Goal: Find specific page/section: Find specific page/section

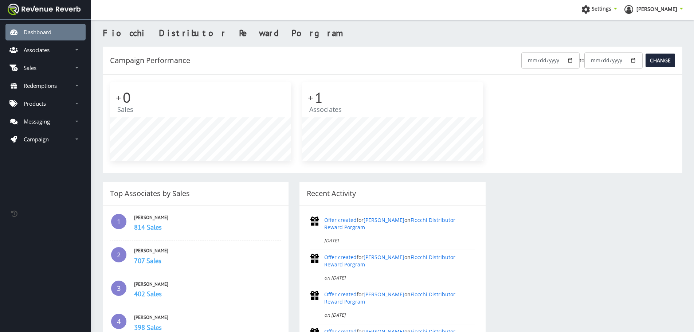
scroll to position [5, 5]
click at [55, 50] on link "Associates" at bounding box center [45, 50] width 80 height 17
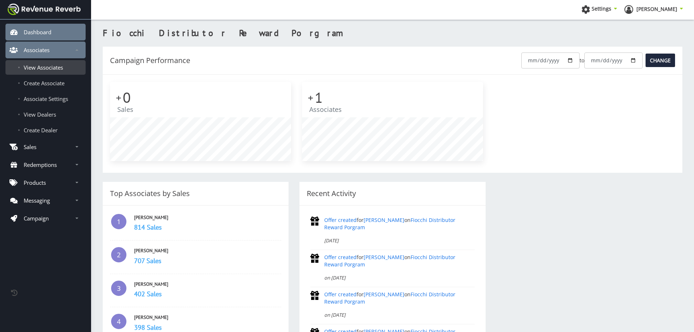
click at [55, 67] on span "View Associates" at bounding box center [43, 67] width 39 height 7
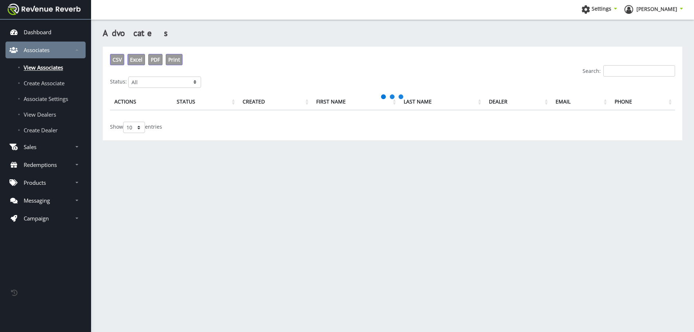
scroll to position [5, 5]
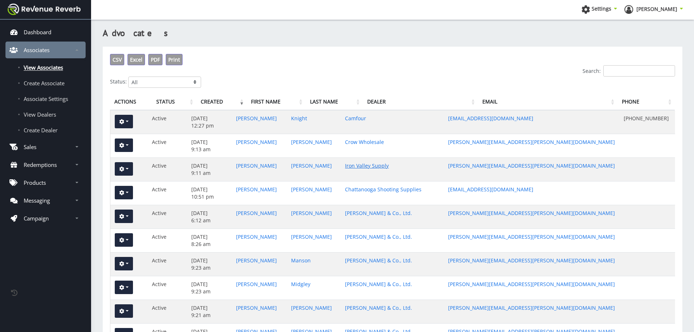
click at [383, 164] on link "Iron Valley Supply" at bounding box center [367, 165] width 44 height 7
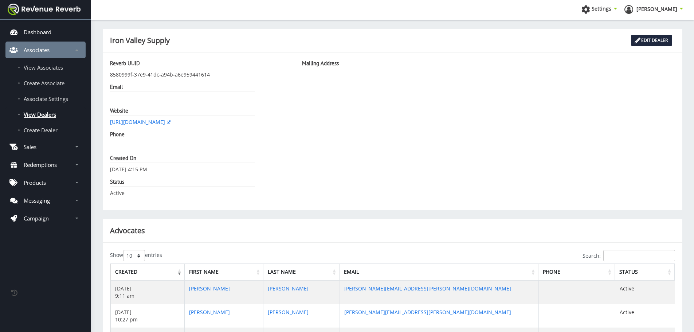
scroll to position [225, 0]
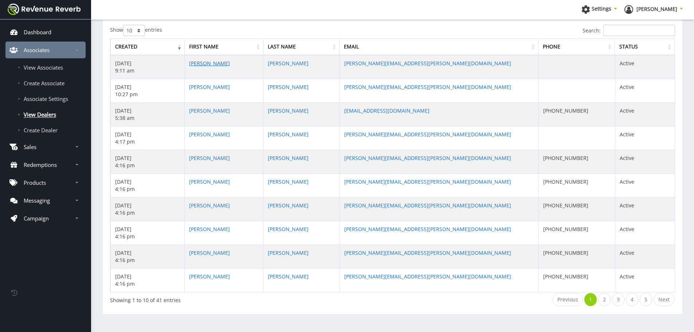
click at [198, 63] on link "Chris" at bounding box center [209, 63] width 41 height 7
